Goal: Information Seeking & Learning: Understand process/instructions

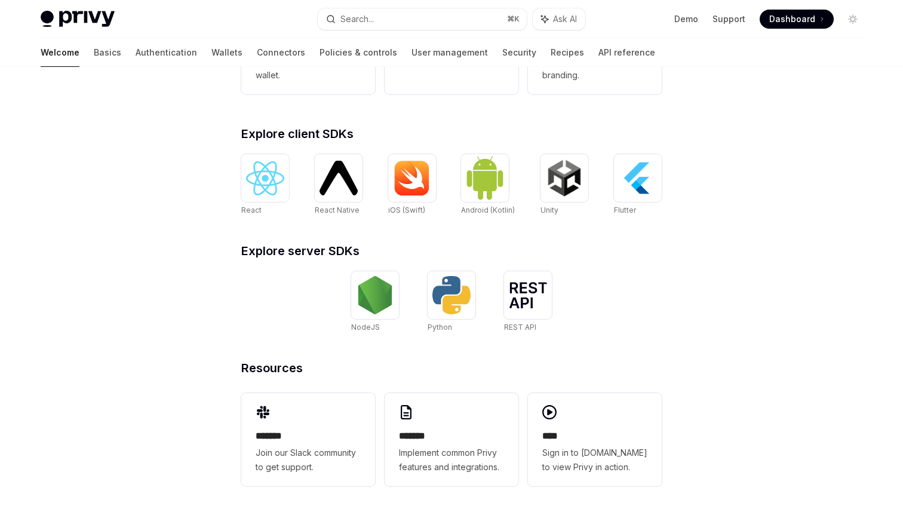
scroll to position [432, 0]
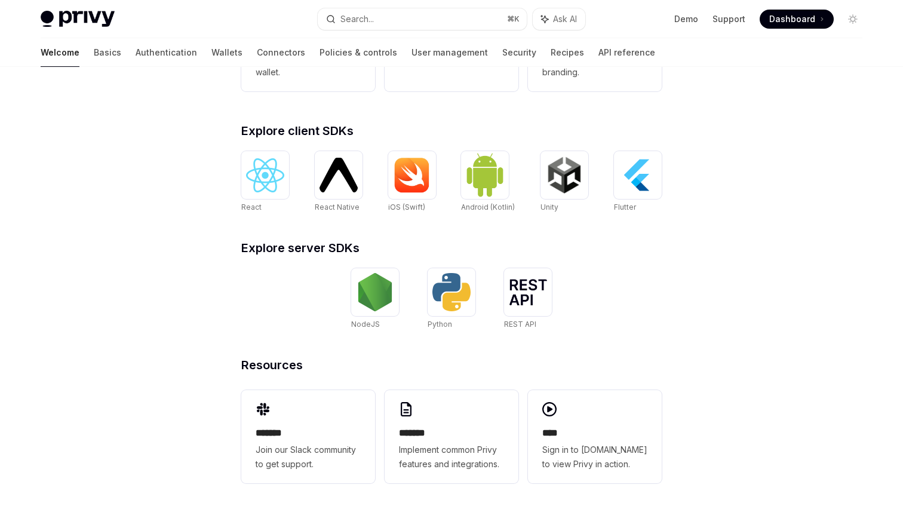
click at [200, 166] on div "**********" at bounding box center [451, 73] width 903 height 877
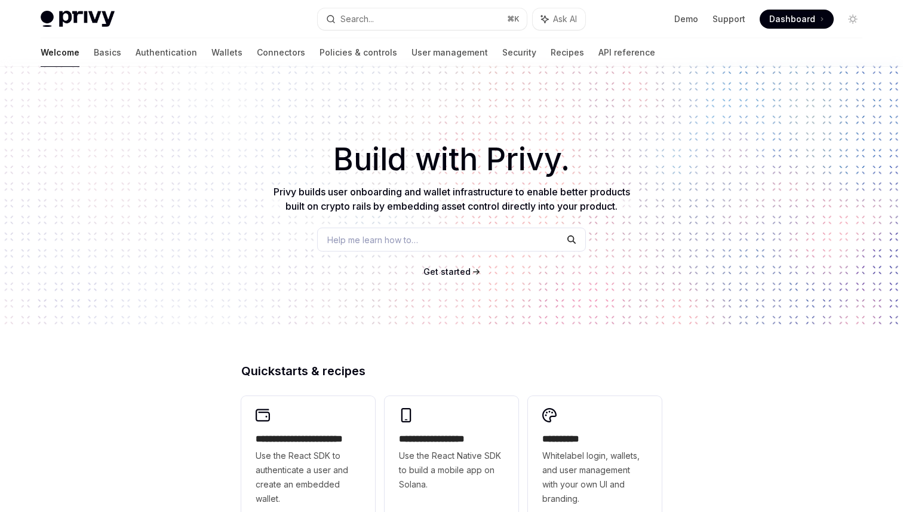
scroll to position [0, 0]
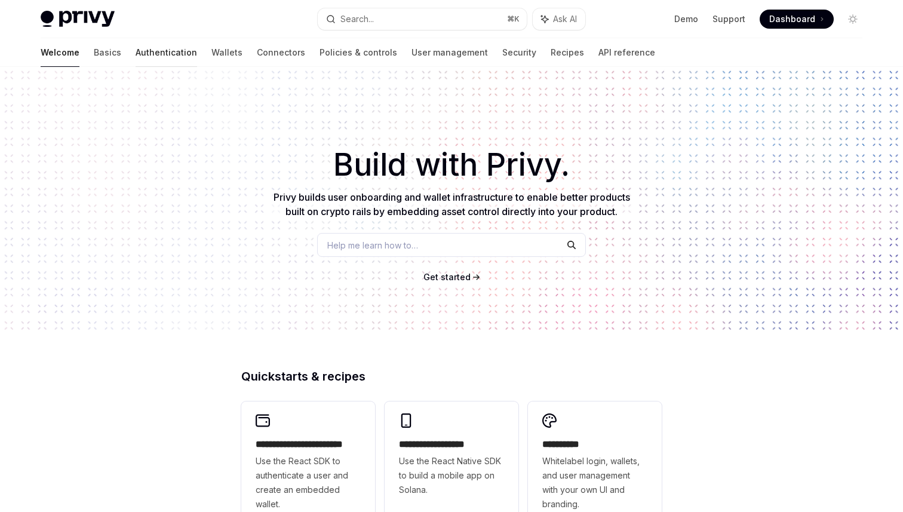
click at [136, 53] on link "Authentication" at bounding box center [167, 52] width 62 height 29
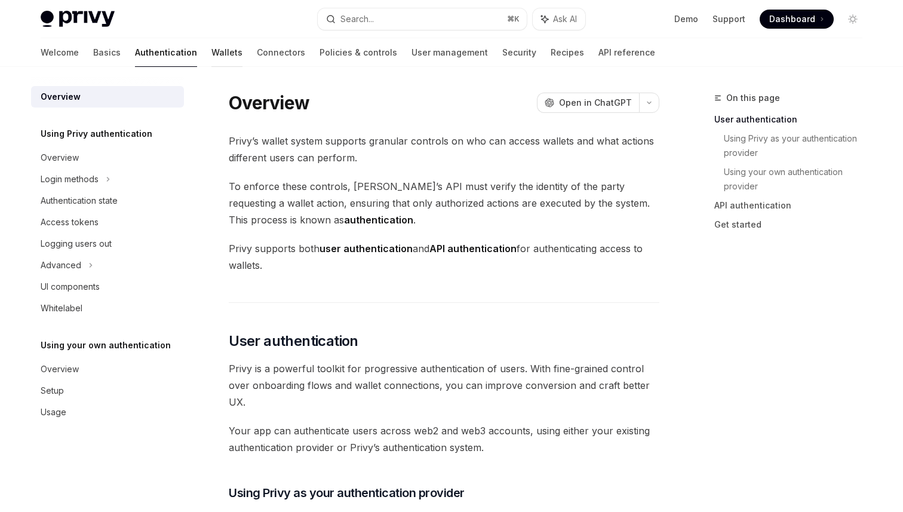
click at [211, 54] on link "Wallets" at bounding box center [226, 52] width 31 height 29
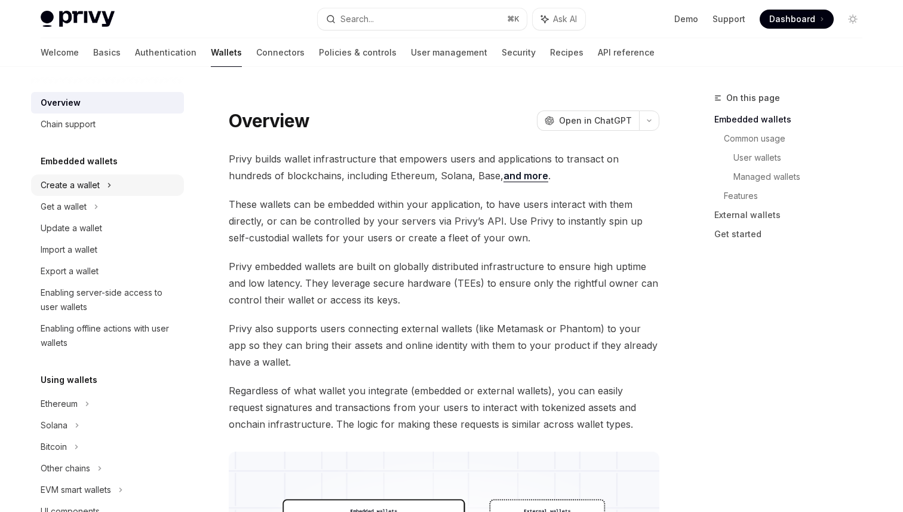
click at [109, 181] on icon at bounding box center [109, 185] width 5 height 14
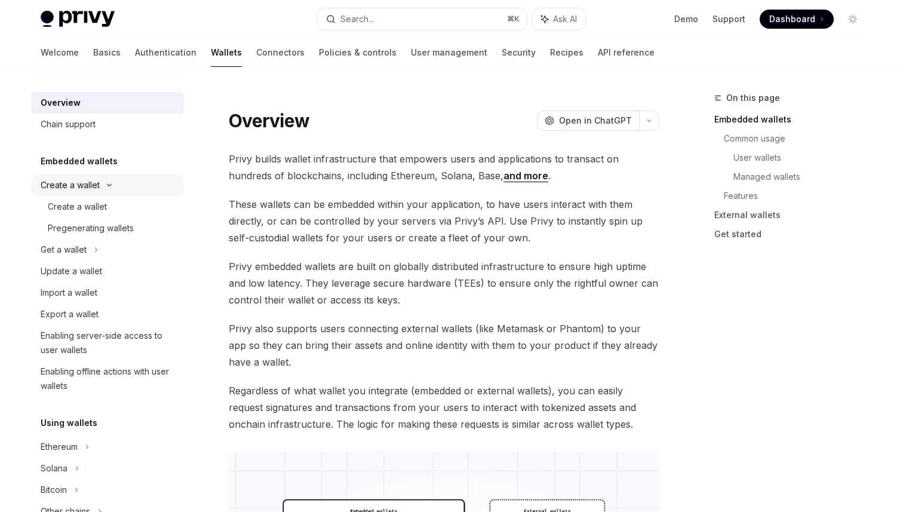
type textarea "*"
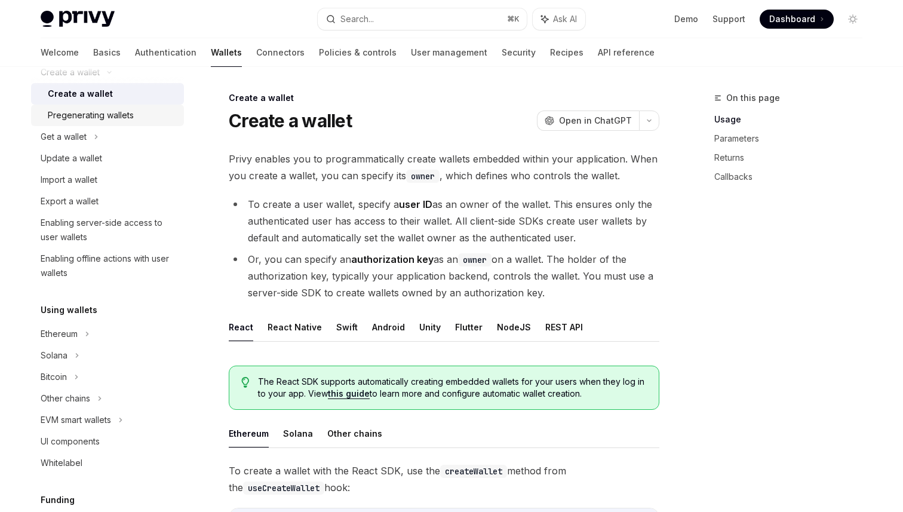
scroll to position [130, 0]
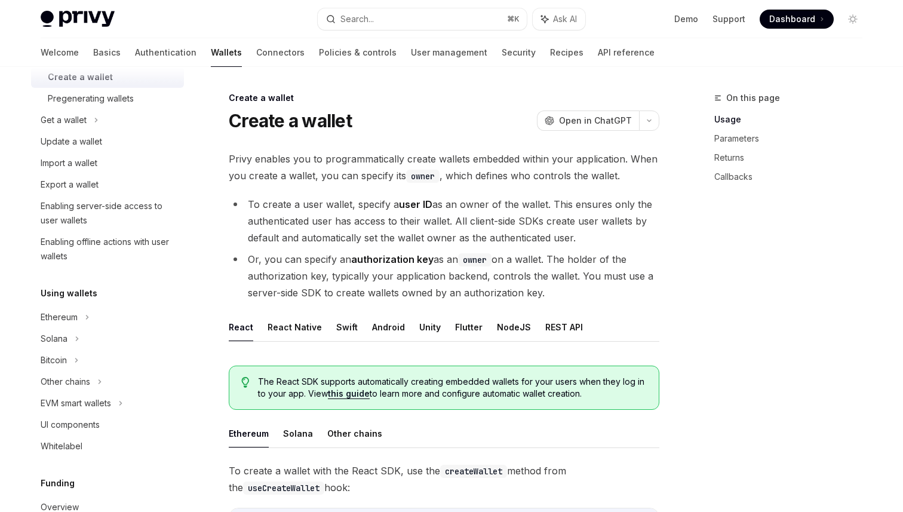
click at [313, 159] on span "Privy enables you to programmatically create wallets embedded within your appli…" at bounding box center [444, 166] width 431 height 33
